Goal: Transaction & Acquisition: Purchase product/service

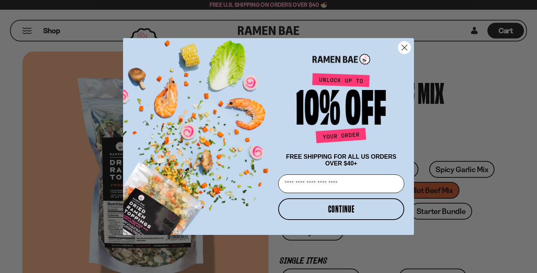
click at [401, 43] on circle "Close dialog" at bounding box center [405, 47] width 12 height 12
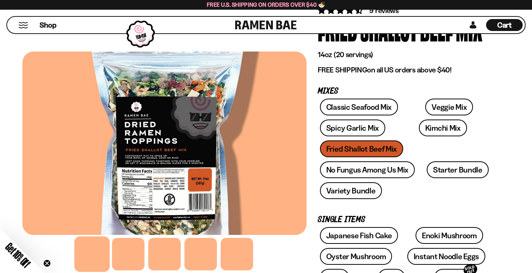
scroll to position [124, 0]
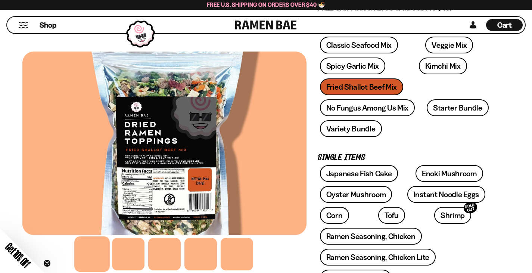
click at [383, 63] on div "Classic Seafood Mix Veggie Mix Spicy Garlic Mix Kimchi Mix Fried Shallot Beef M…" at bounding box center [408, 89] width 181 height 104
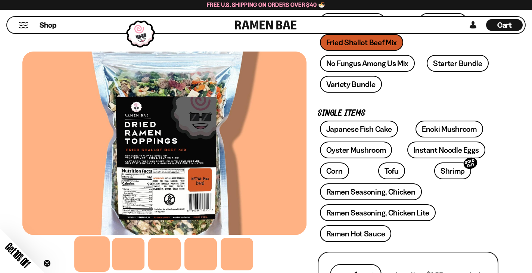
scroll to position [187, 0]
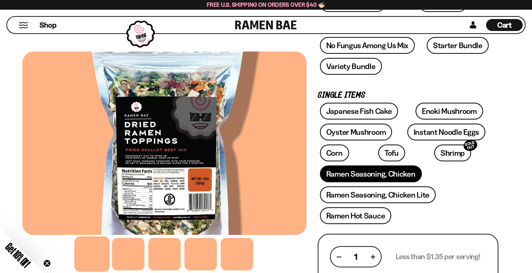
click at [360, 165] on link "Ramen Seasoning, Chicken" at bounding box center [371, 173] width 102 height 17
